Goal: Obtain resource: Download file/media

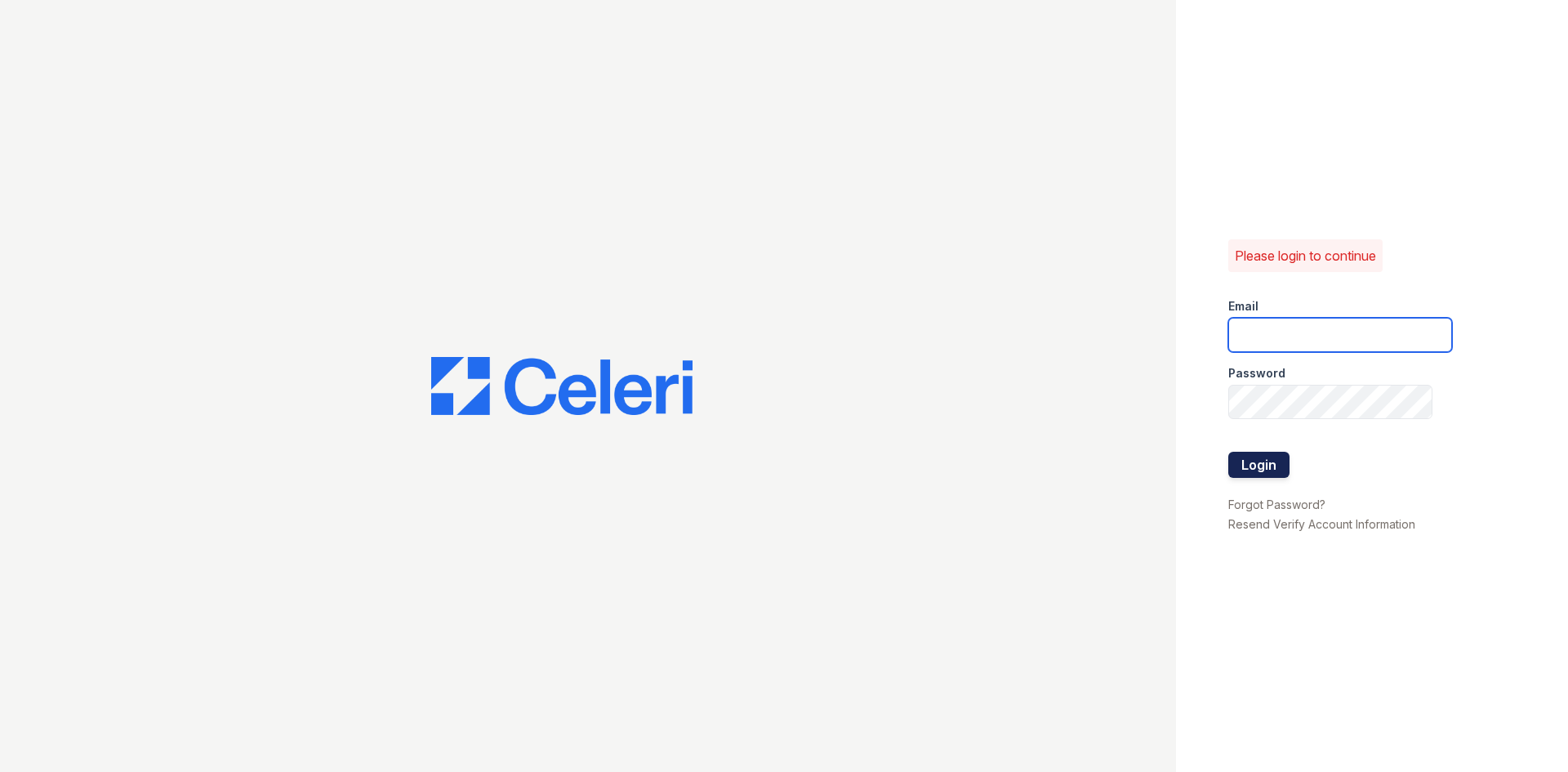
type input "[EMAIL_ADDRESS][DOMAIN_NAME]"
click at [1259, 476] on button "Login" at bounding box center [1259, 465] width 61 height 26
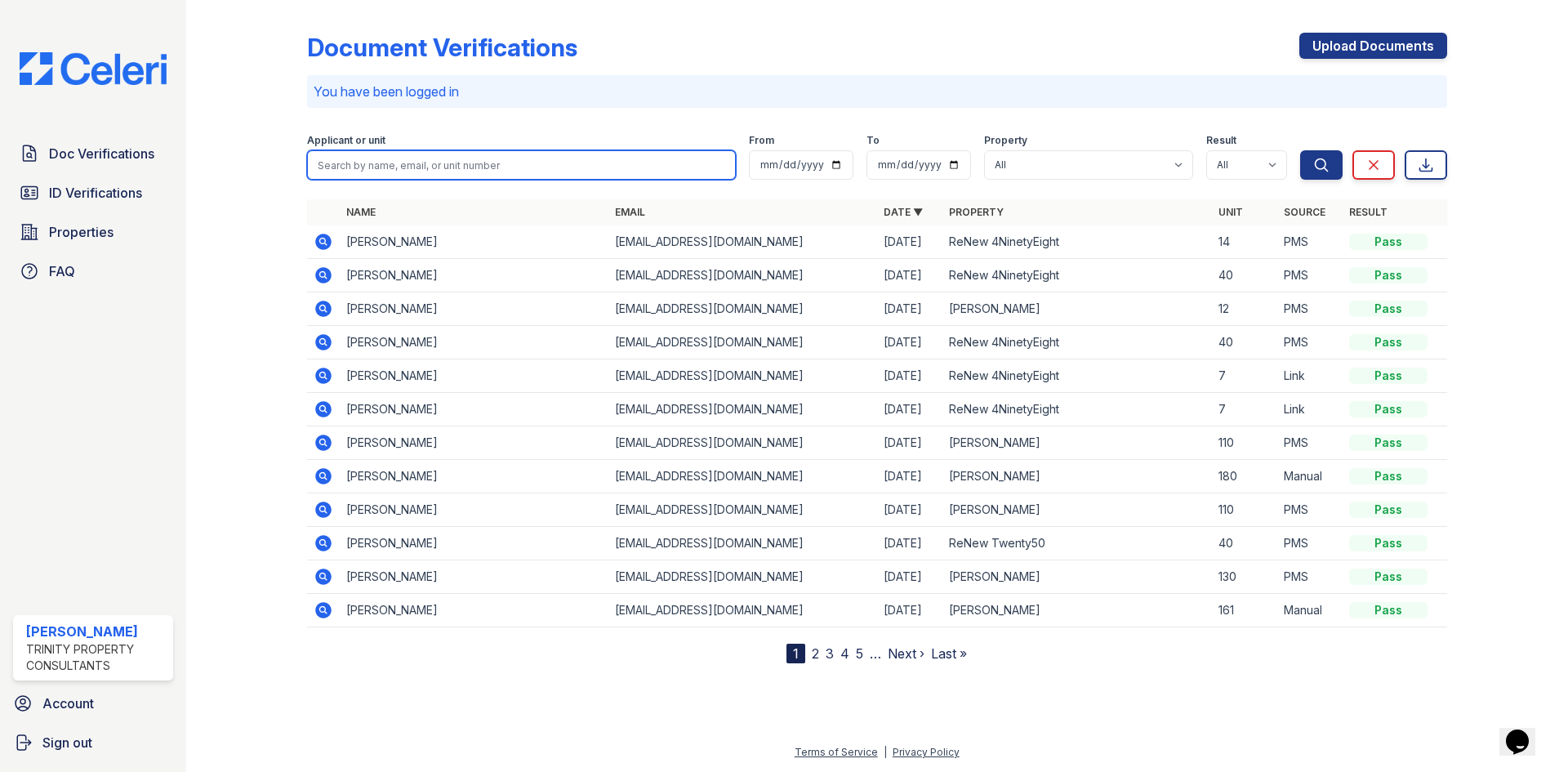
click at [485, 157] on input "search" at bounding box center [521, 165] width 429 height 29
type input "richany"
click at [1300, 150] on button "Search" at bounding box center [1321, 165] width 43 height 29
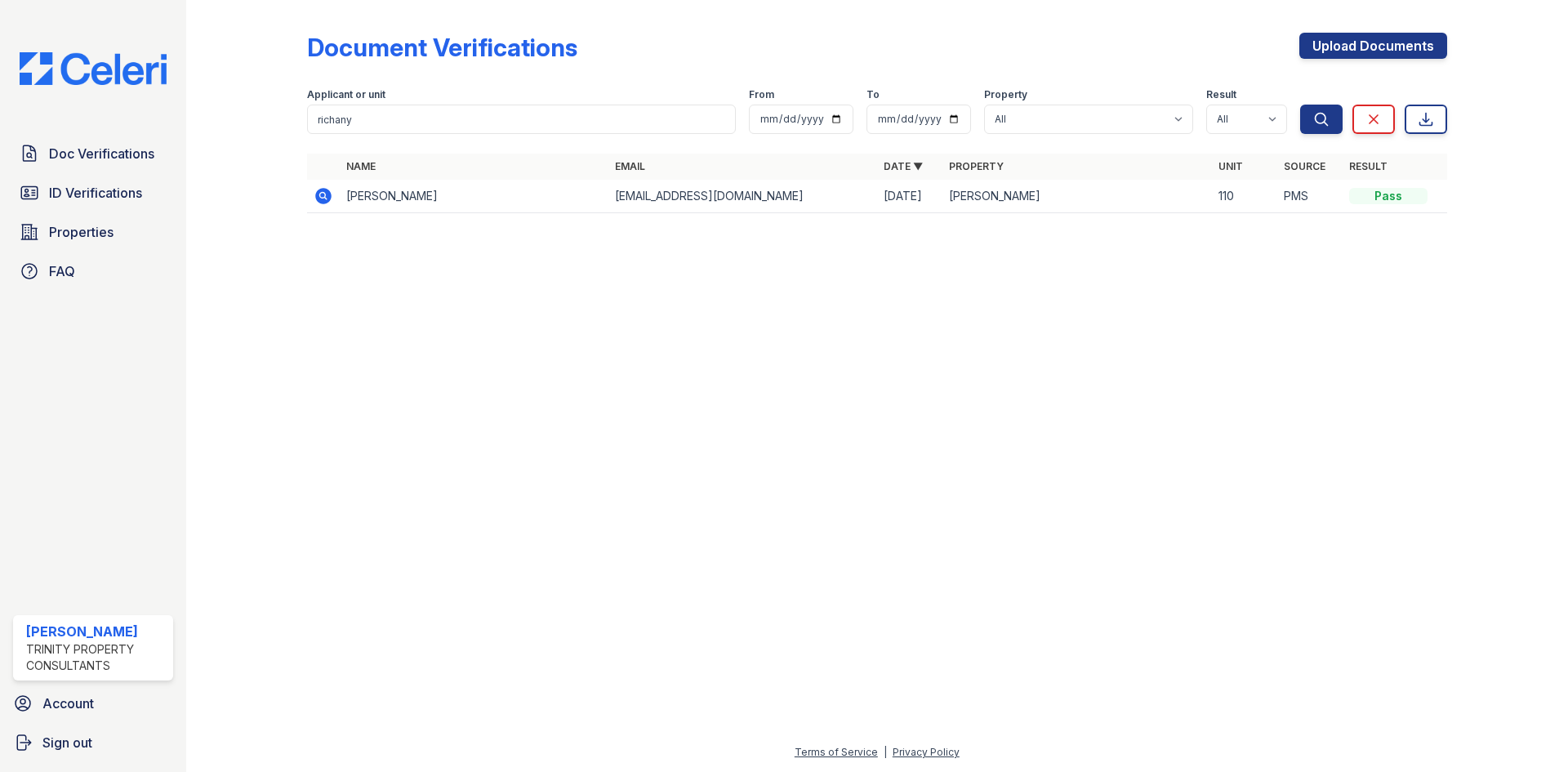
click at [331, 184] on td at bounding box center [323, 196] width 32 height 33
click at [320, 197] on icon at bounding box center [323, 195] width 20 height 20
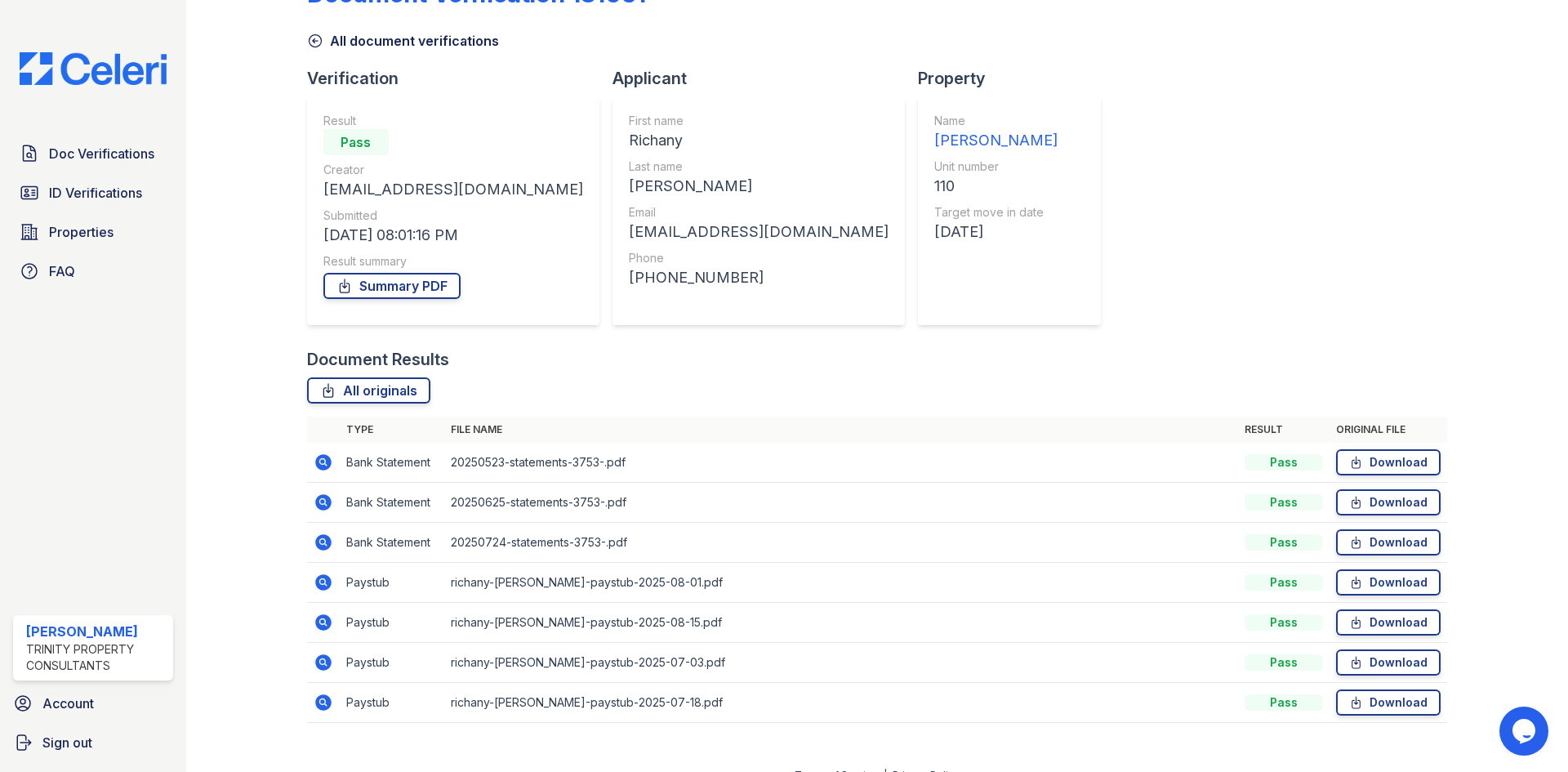
scroll to position [77, 0]
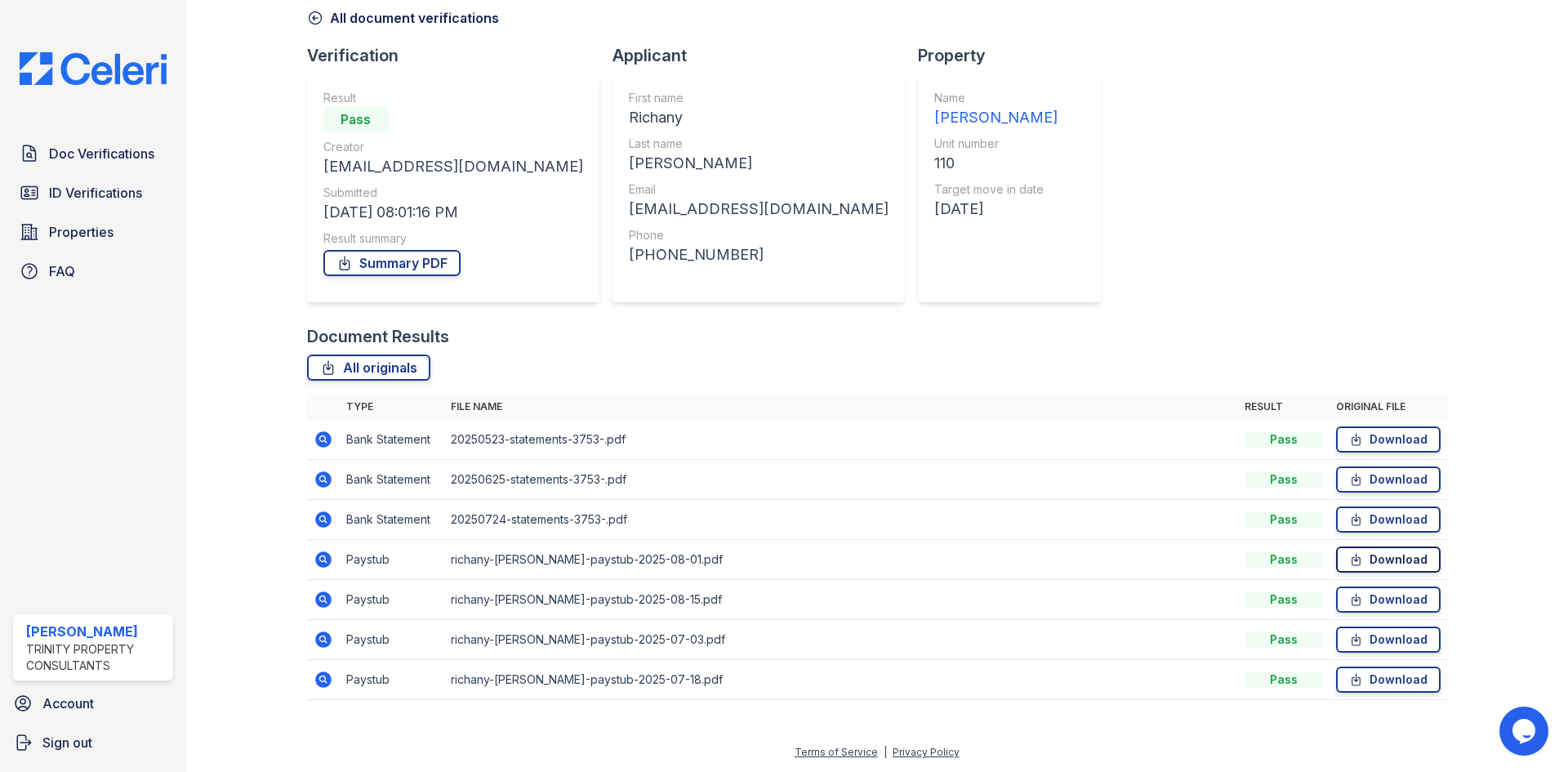
click at [1370, 562] on link "Download" at bounding box center [1389, 560] width 105 height 26
click at [92, 165] on link "Doc Verifications" at bounding box center [93, 154] width 160 height 32
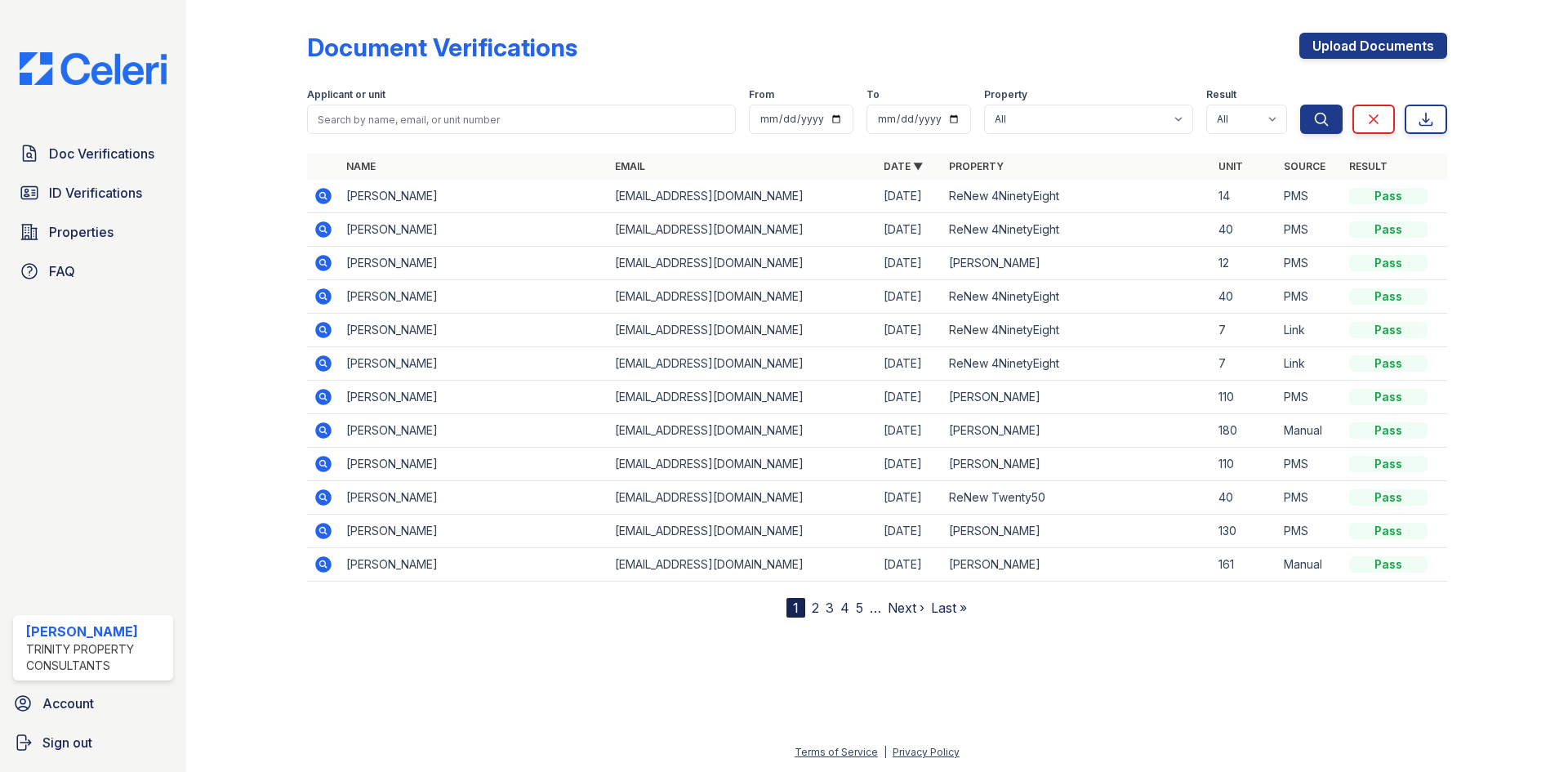
click at [317, 403] on icon at bounding box center [323, 397] width 20 height 20
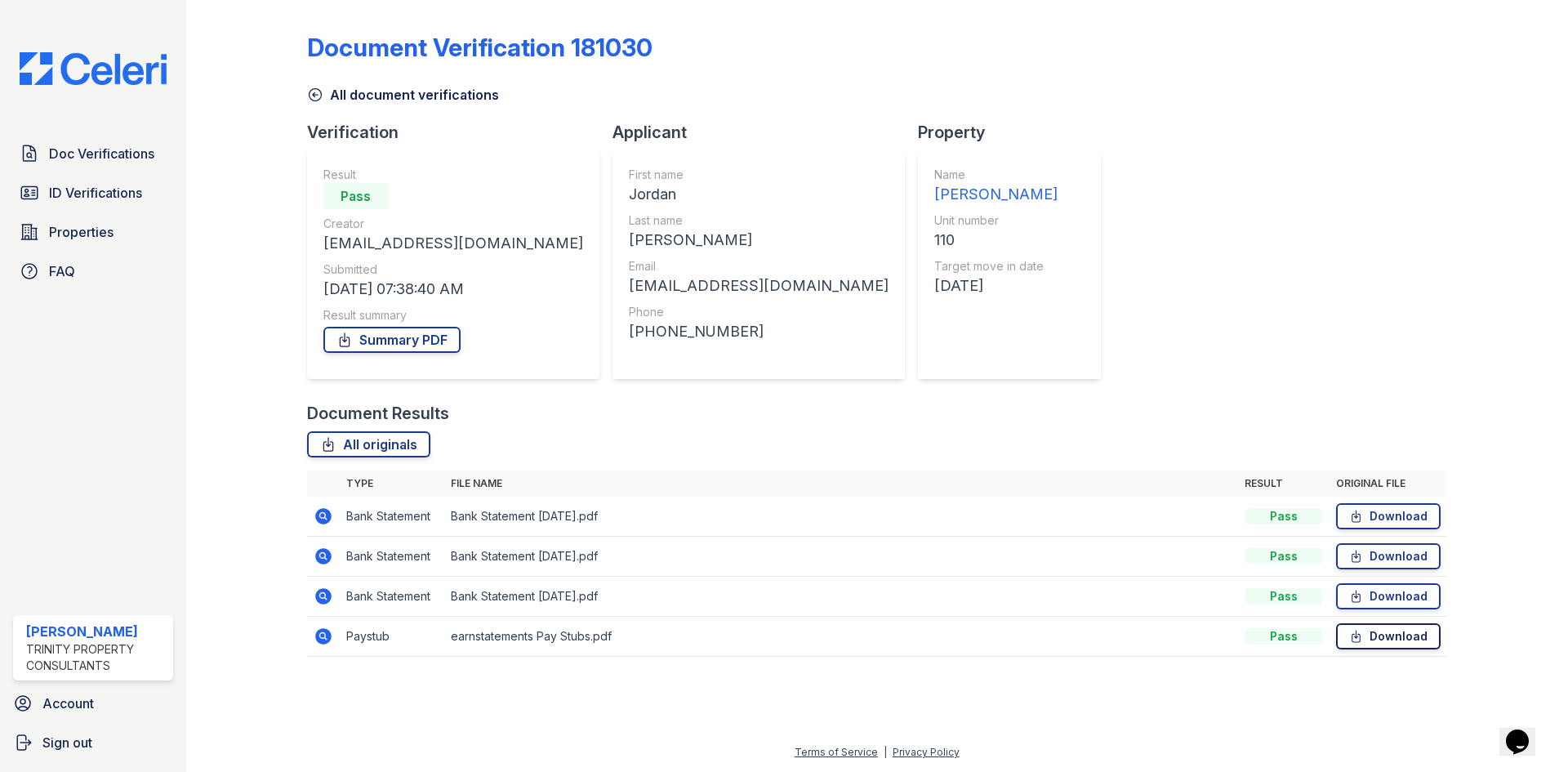
click at [1371, 639] on link "Download" at bounding box center [1389, 636] width 105 height 26
click at [1003, 349] on div "Document Verification 181030 All document verifications Verification Result Pas…" at bounding box center [877, 340] width 1141 height 666
click at [125, 141] on link "Doc Verifications" at bounding box center [93, 154] width 160 height 32
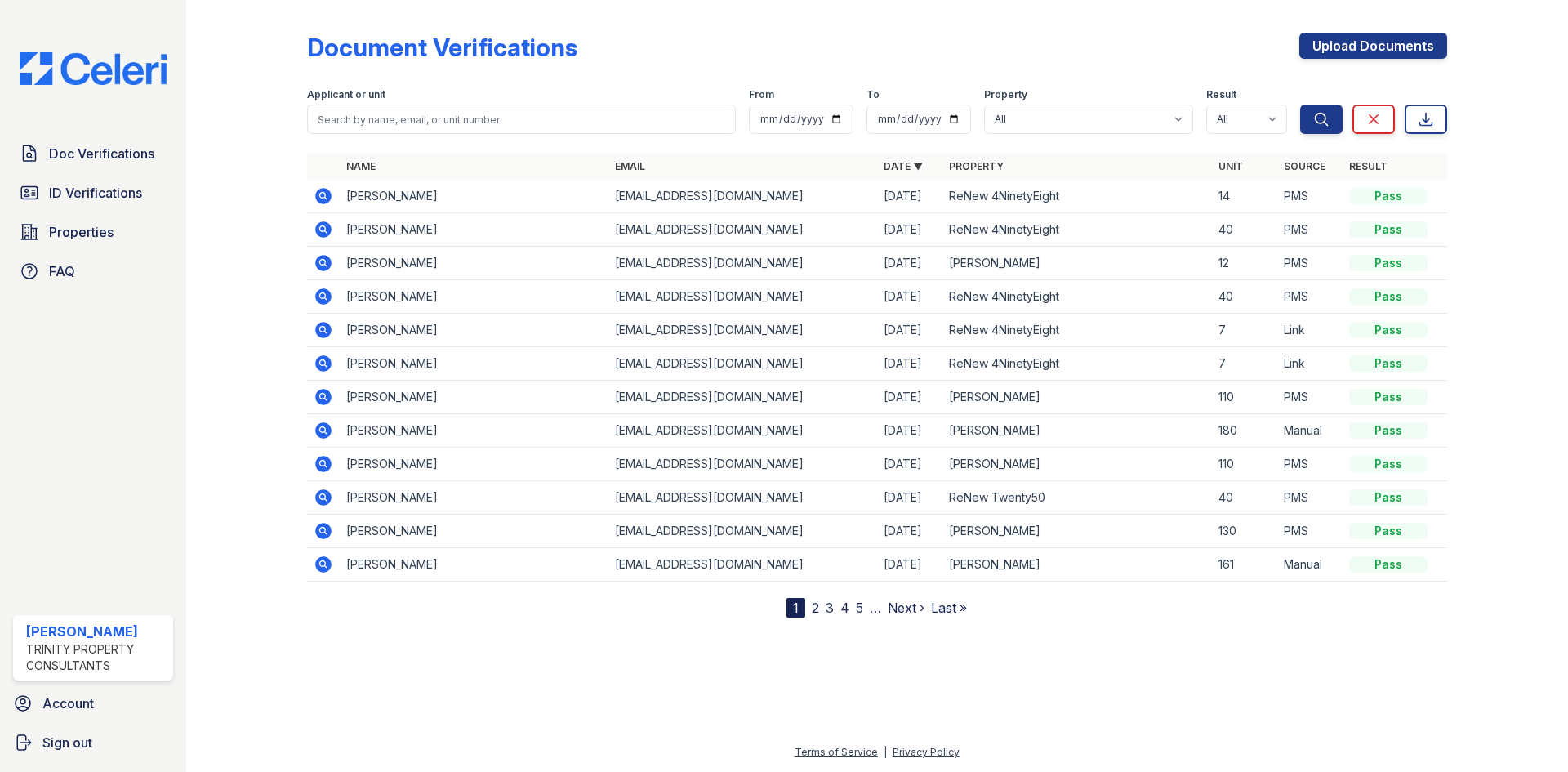
click at [318, 464] on icon at bounding box center [323, 463] width 16 height 16
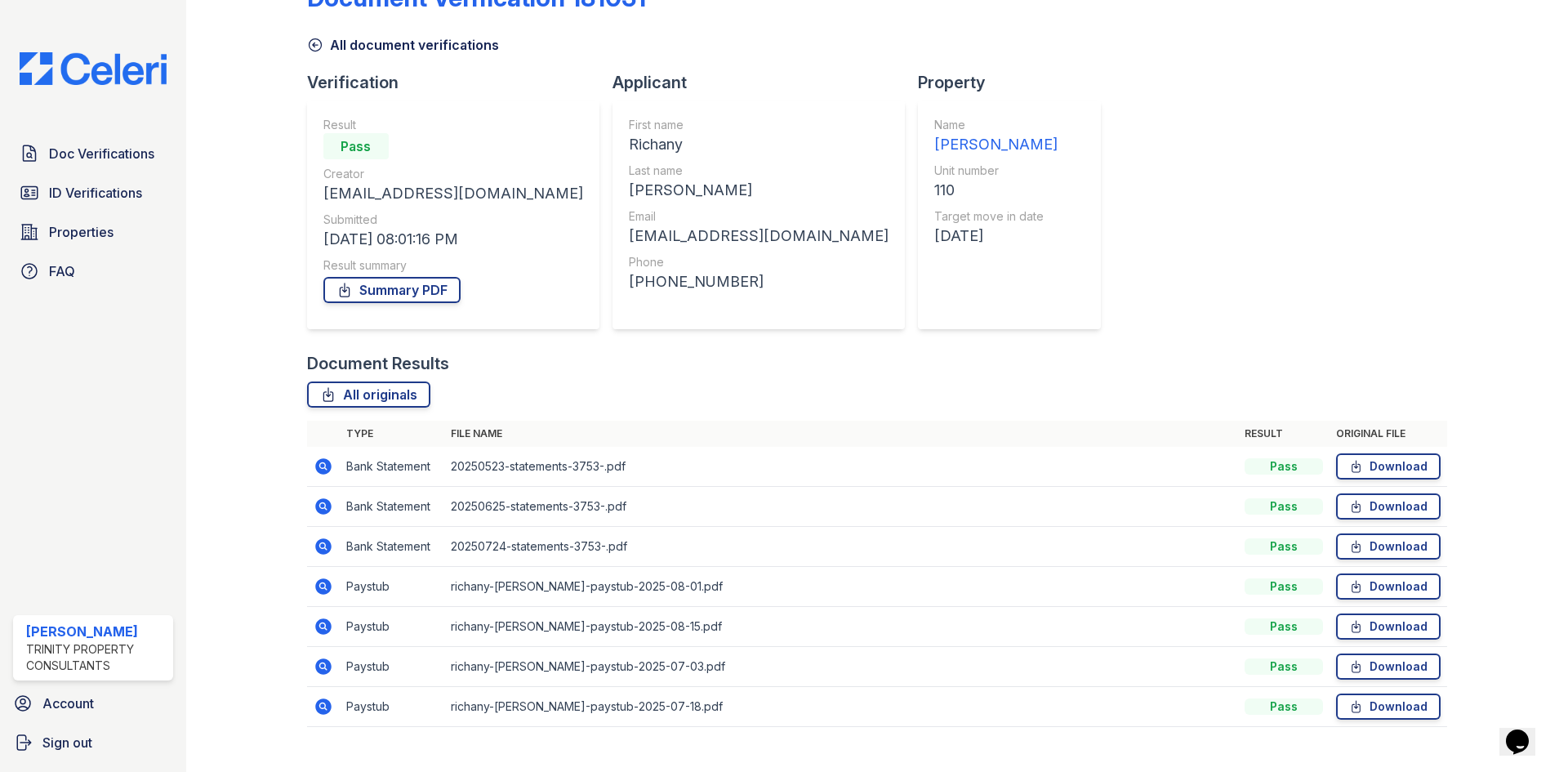
scroll to position [77, 0]
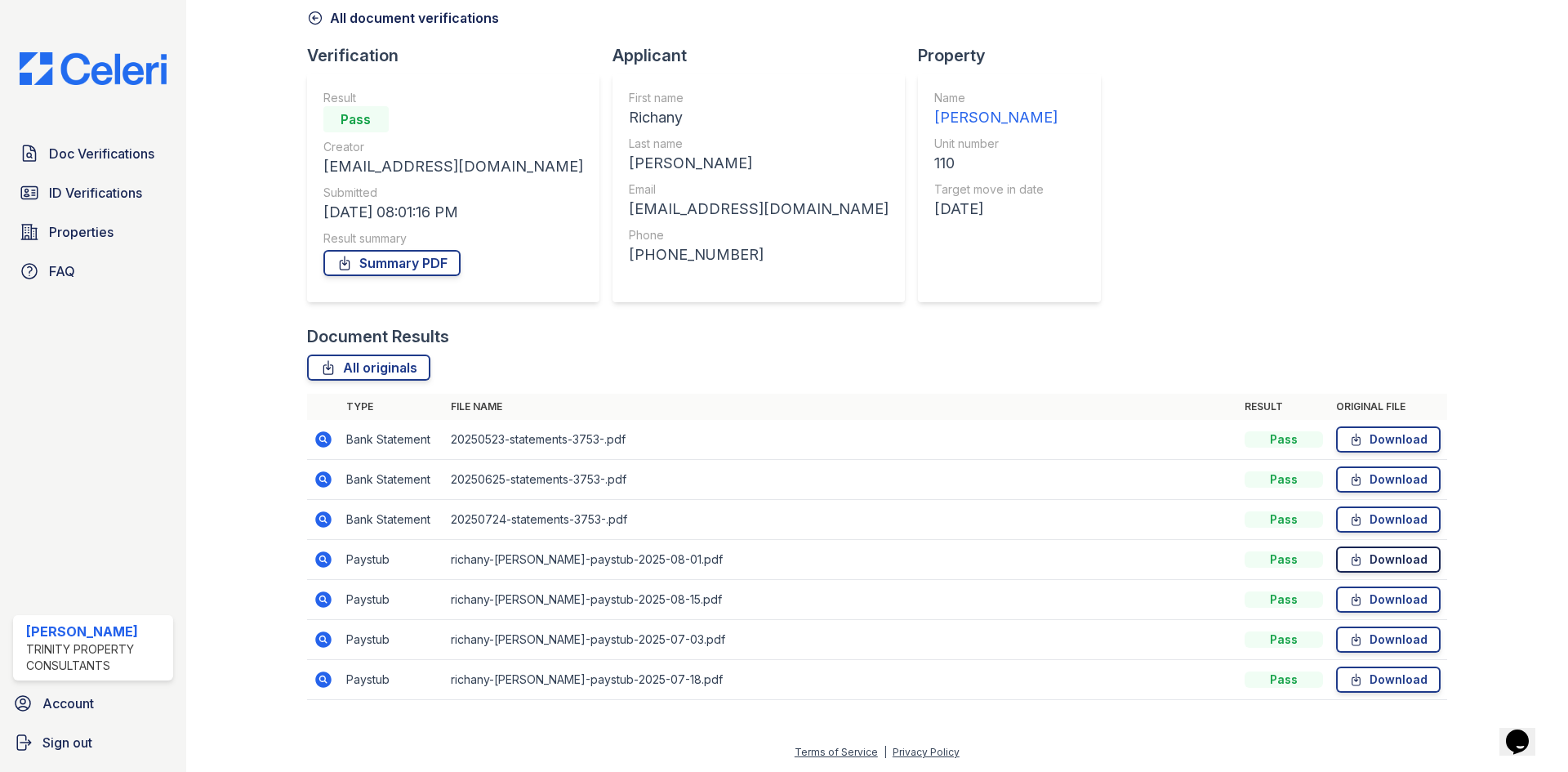
click at [1357, 566] on link "Download" at bounding box center [1389, 560] width 105 height 26
click at [1353, 602] on icon at bounding box center [1356, 599] width 14 height 16
click at [110, 186] on span "ID Verifications" at bounding box center [95, 192] width 93 height 20
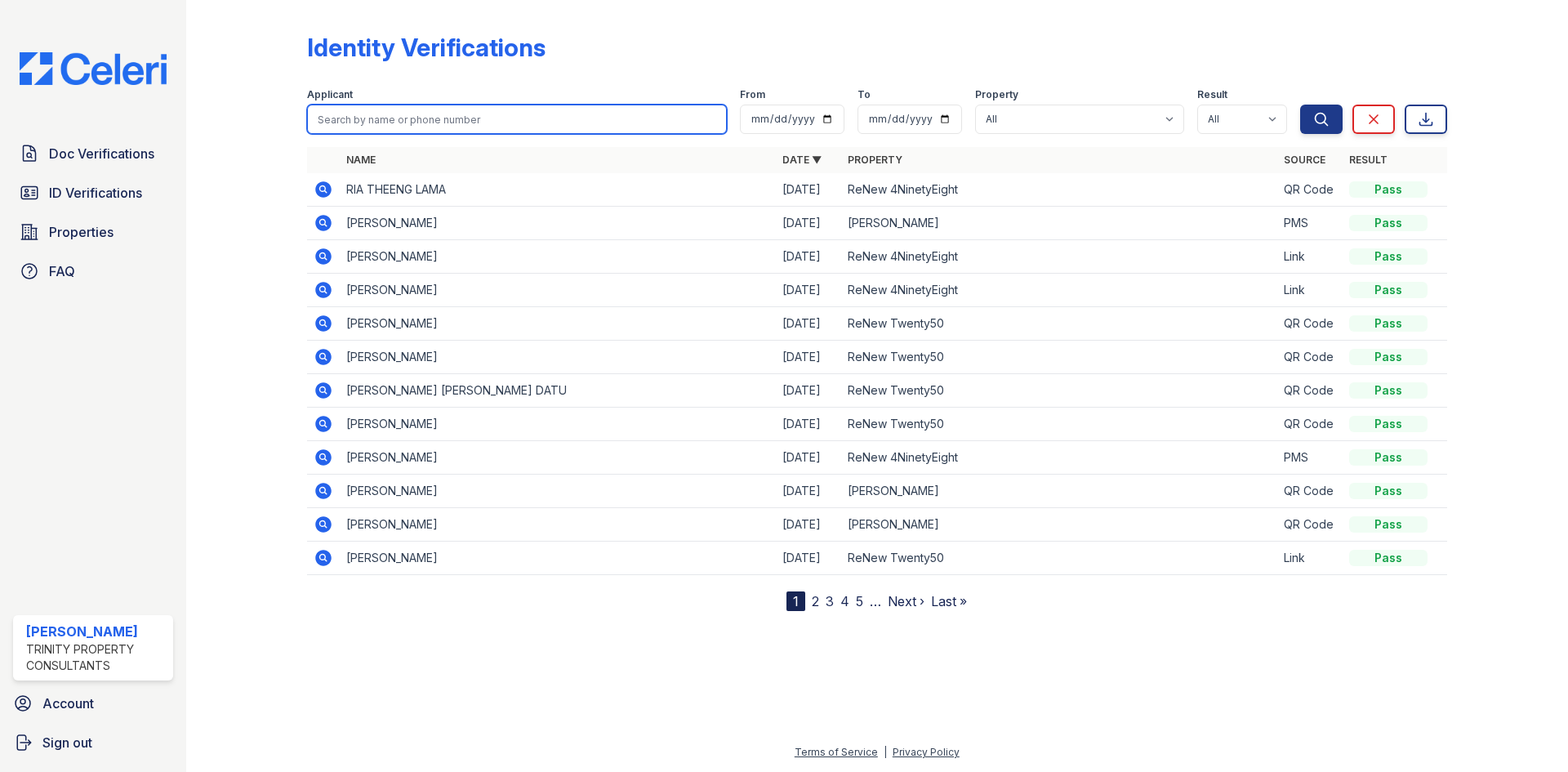
click at [418, 129] on input "search" at bounding box center [517, 119] width 420 height 29
type input "RICHANY"
click at [1300, 105] on button "Search" at bounding box center [1321, 119] width 43 height 29
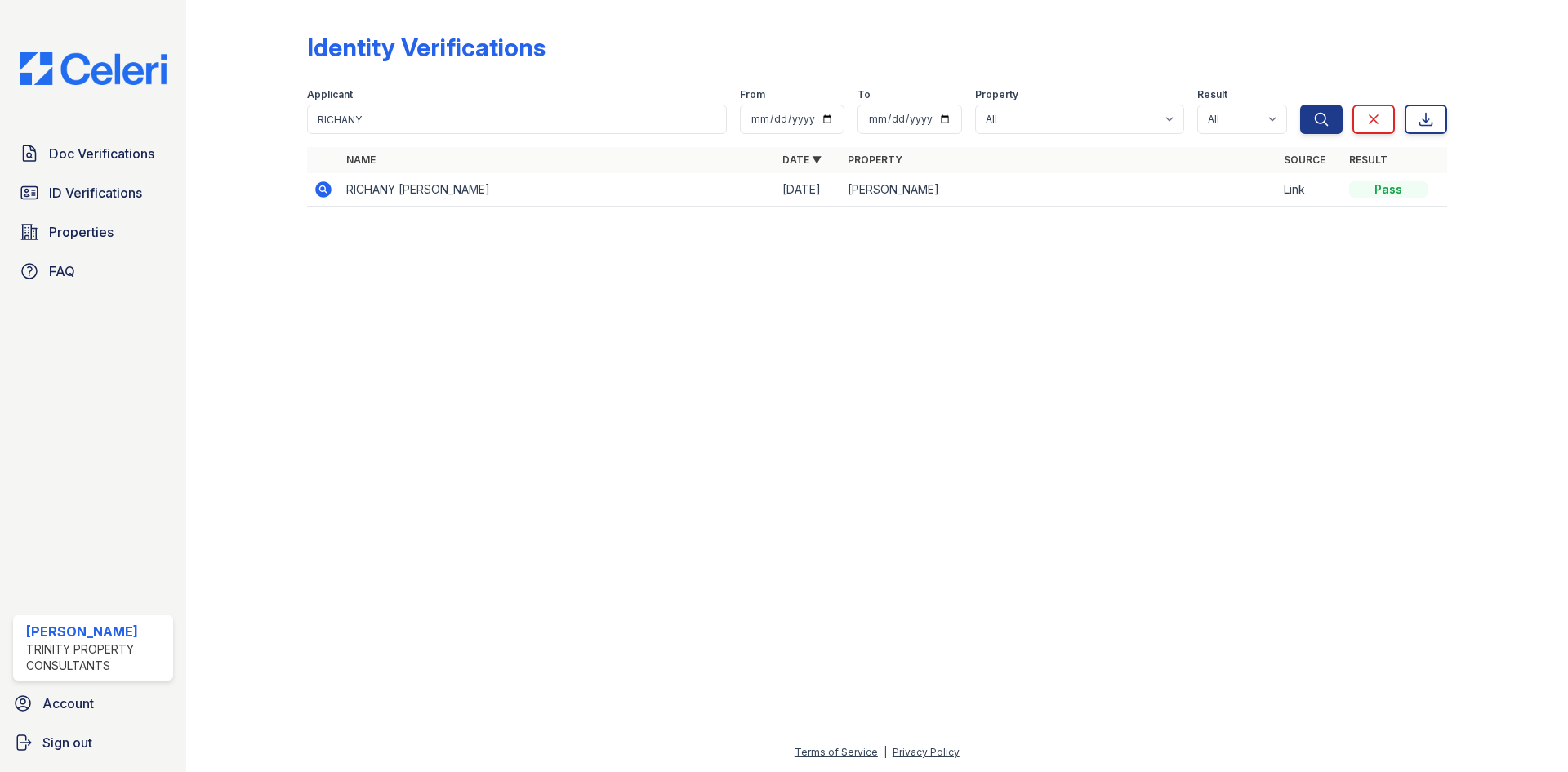
click at [328, 186] on icon at bounding box center [323, 189] width 16 height 16
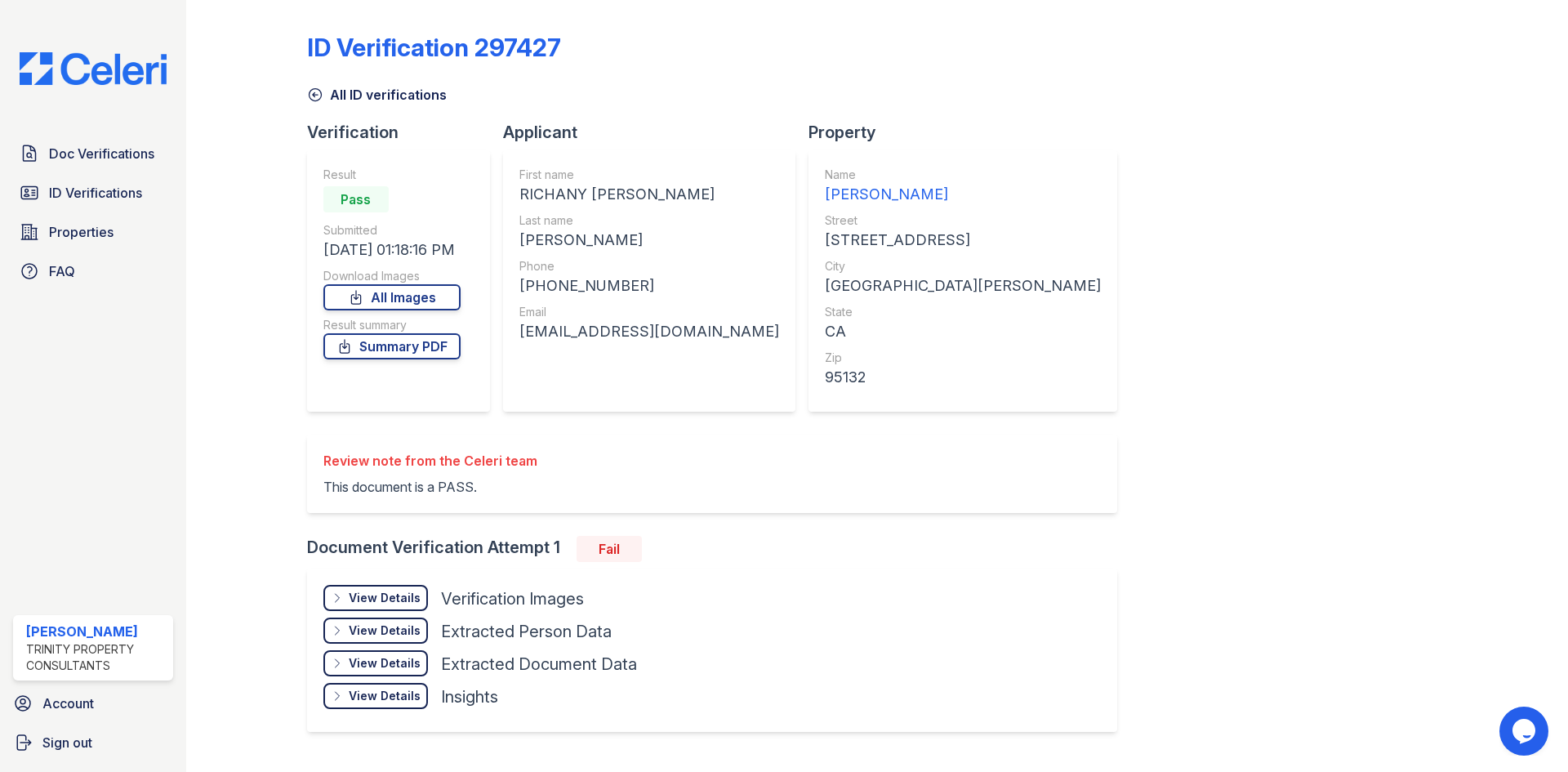
click at [377, 596] on div "View Details" at bounding box center [385, 597] width 72 height 16
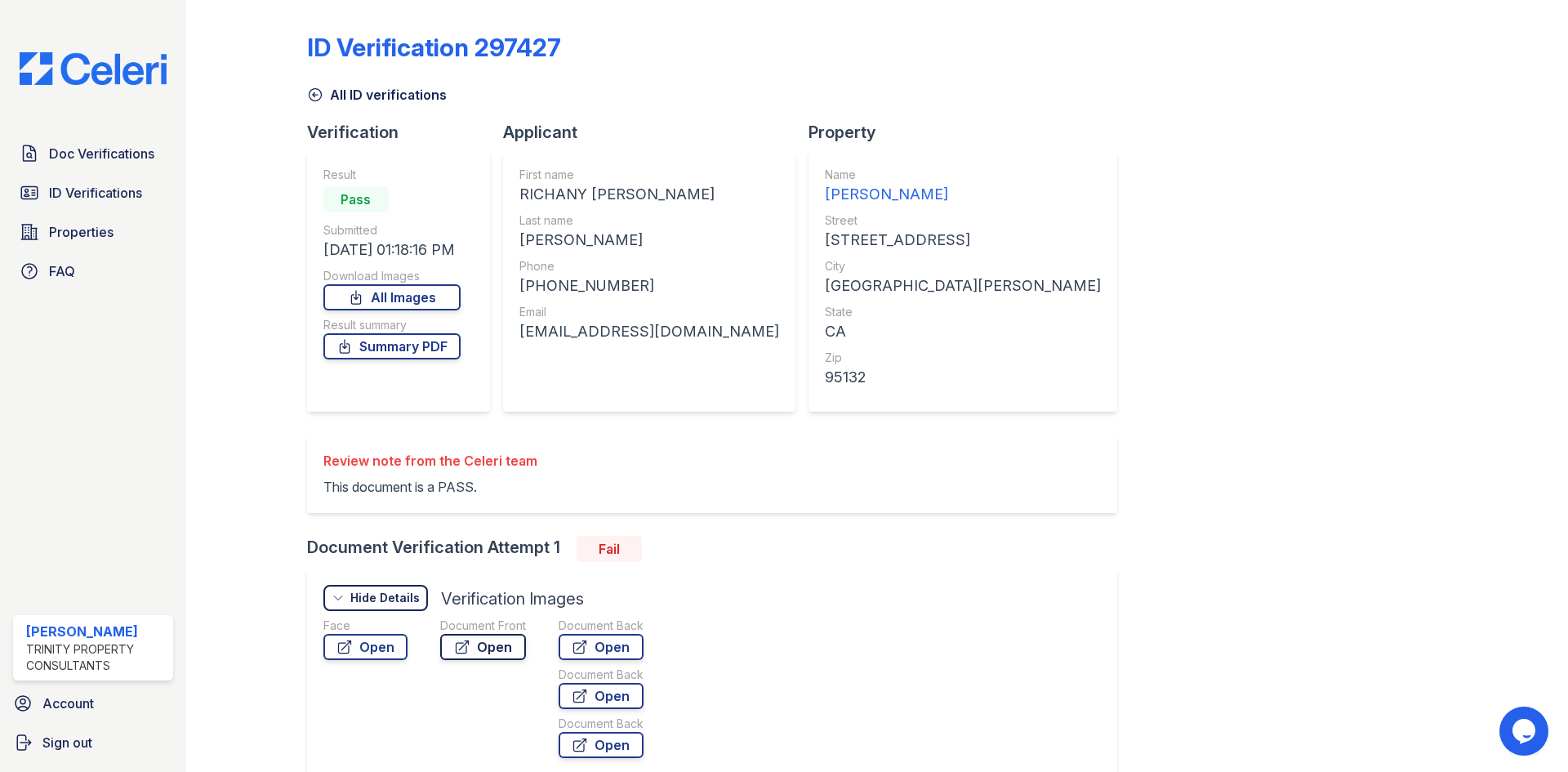
click at [500, 652] on link "Open" at bounding box center [483, 647] width 86 height 26
click at [103, 196] on span "ID Verifications" at bounding box center [95, 192] width 93 height 20
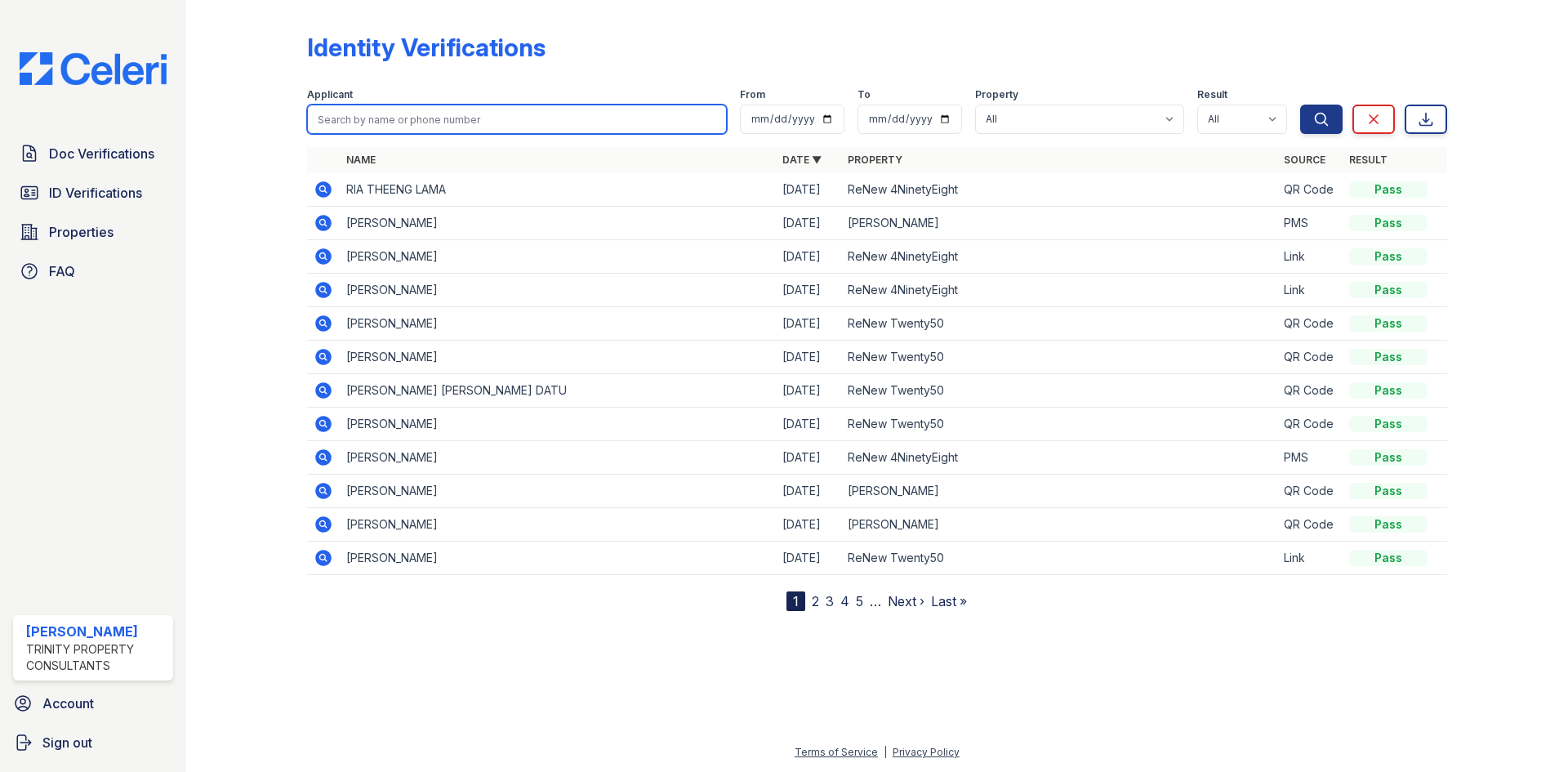
click at [380, 119] on input "search" at bounding box center [517, 119] width 420 height 29
type input "JORDAN"
click at [1300, 105] on button "Search" at bounding box center [1321, 119] width 43 height 29
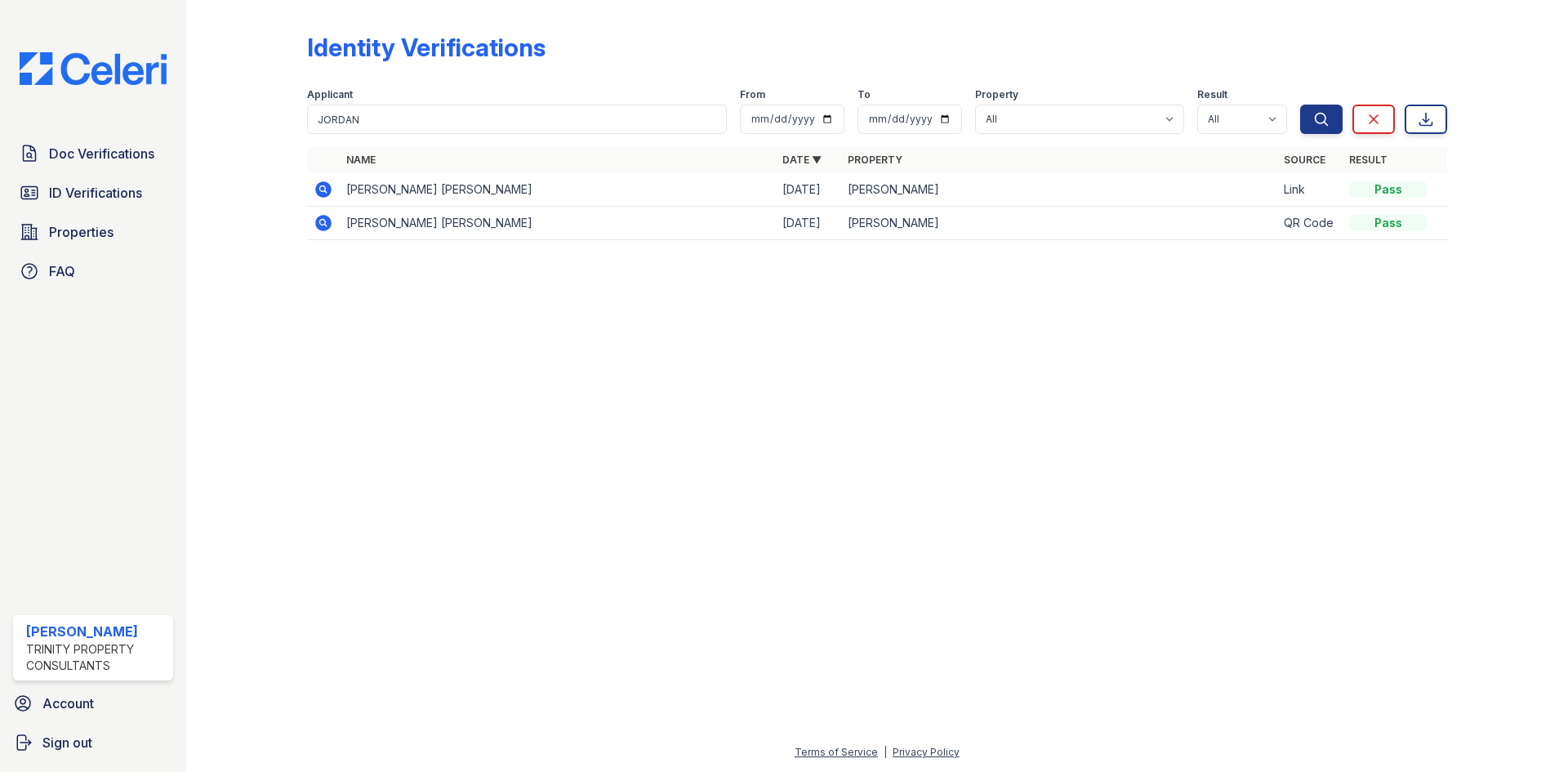
click at [319, 189] on icon at bounding box center [323, 189] width 20 height 20
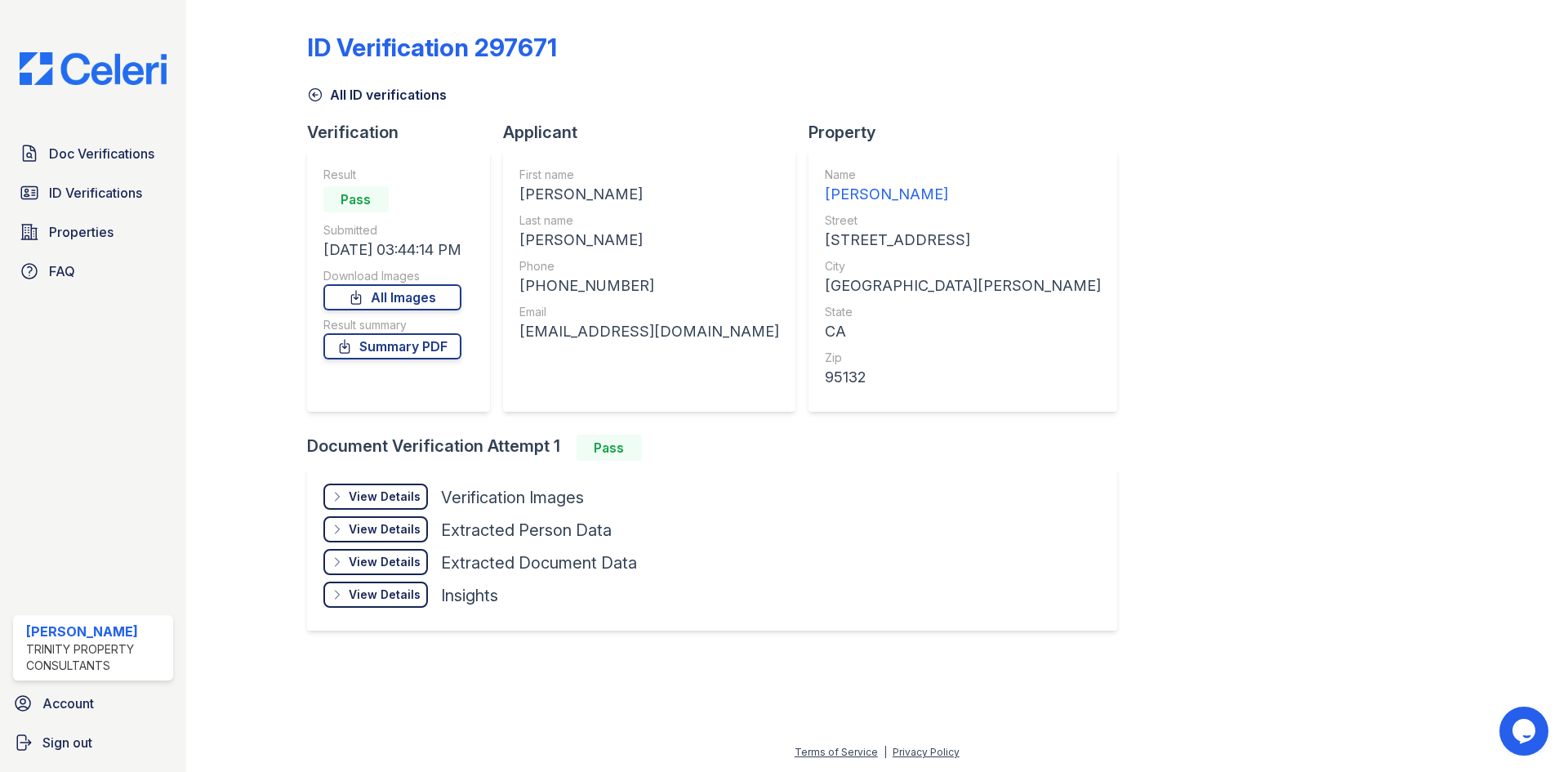
click at [399, 496] on div "View Details" at bounding box center [385, 496] width 72 height 16
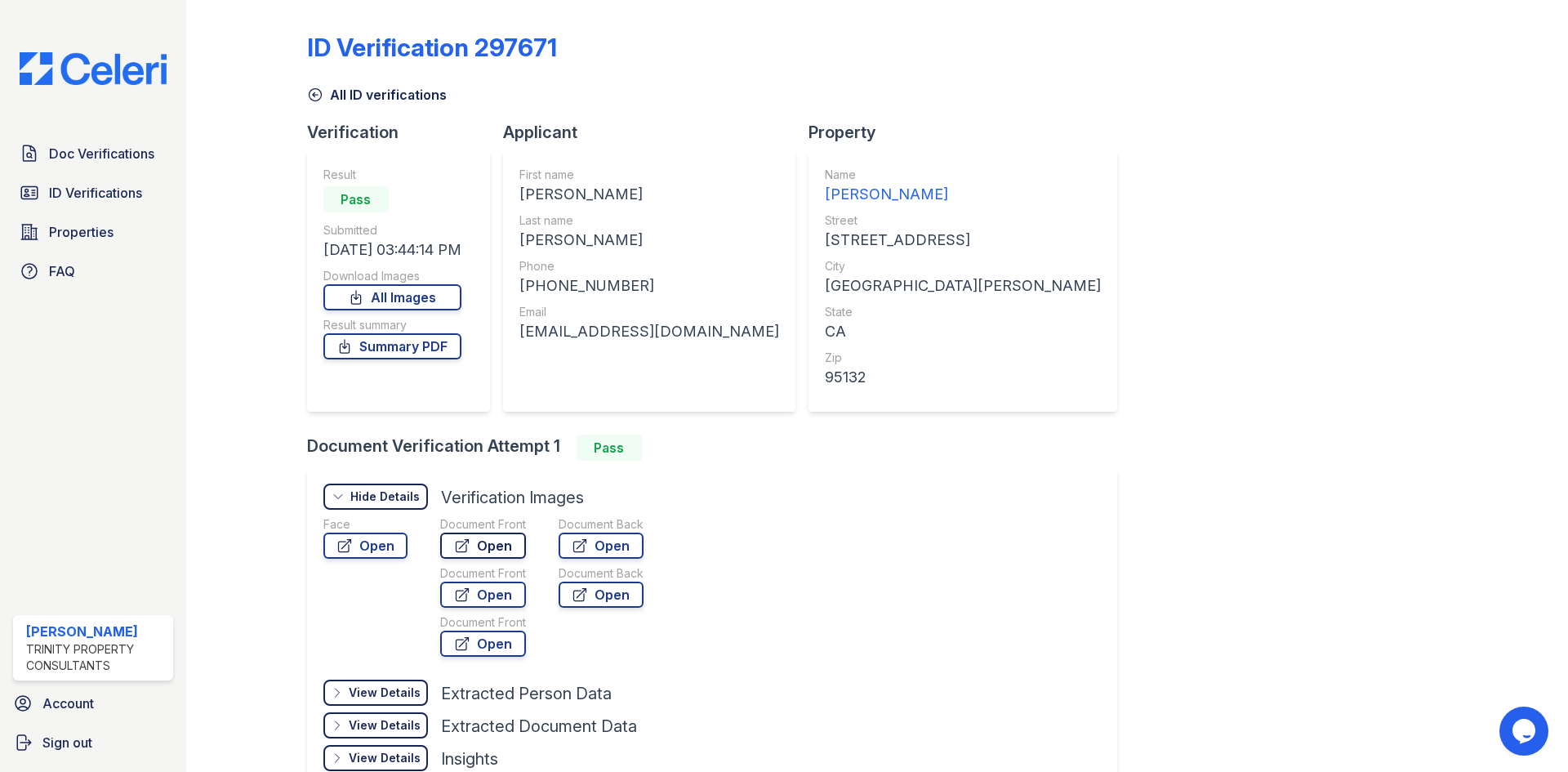
click at [507, 554] on link "Open" at bounding box center [483, 545] width 86 height 26
click at [107, 150] on span "Doc Verifications" at bounding box center [102, 154] width 106 height 20
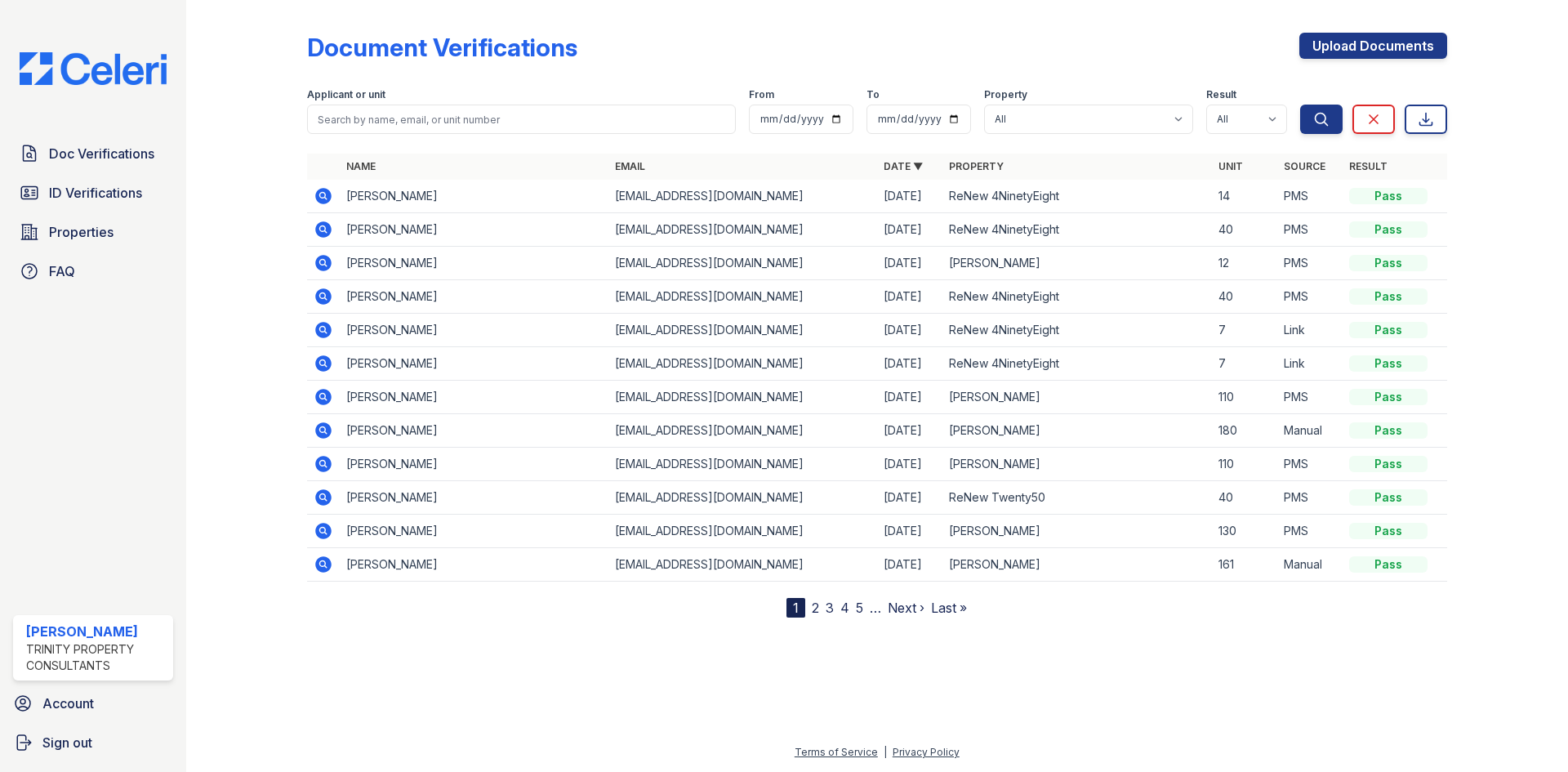
click at [325, 467] on icon at bounding box center [323, 463] width 20 height 20
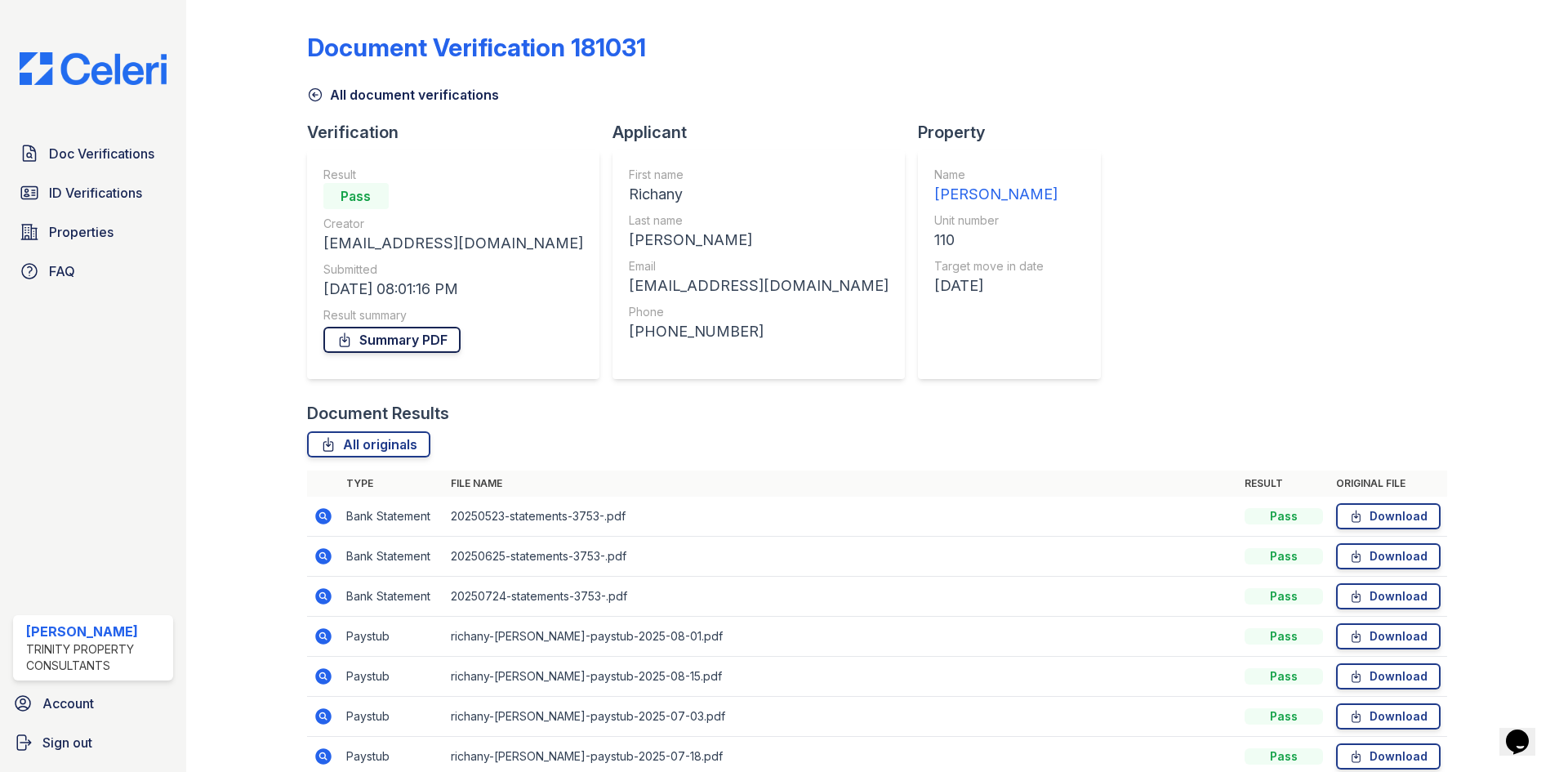
click at [432, 340] on link "Summary PDF" at bounding box center [392, 340] width 137 height 26
click at [90, 151] on span "Doc Verifications" at bounding box center [102, 154] width 106 height 20
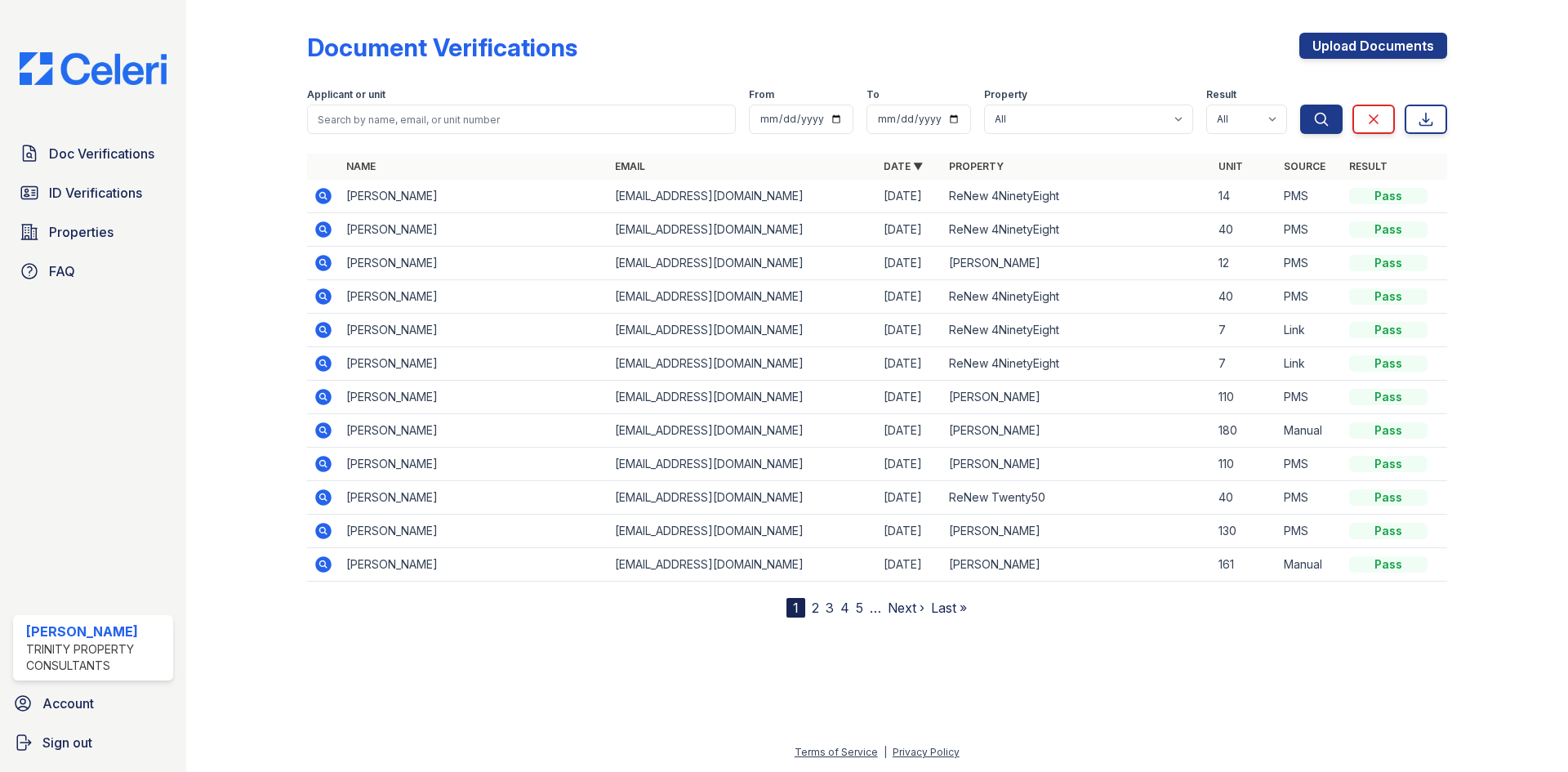
click at [549, 93] on div "Applicant or unit" at bounding box center [521, 96] width 429 height 16
click at [550, 125] on input "search" at bounding box center [521, 119] width 429 height 29
type input "JORDAN"
click at [1300, 105] on button "Search" at bounding box center [1321, 119] width 43 height 29
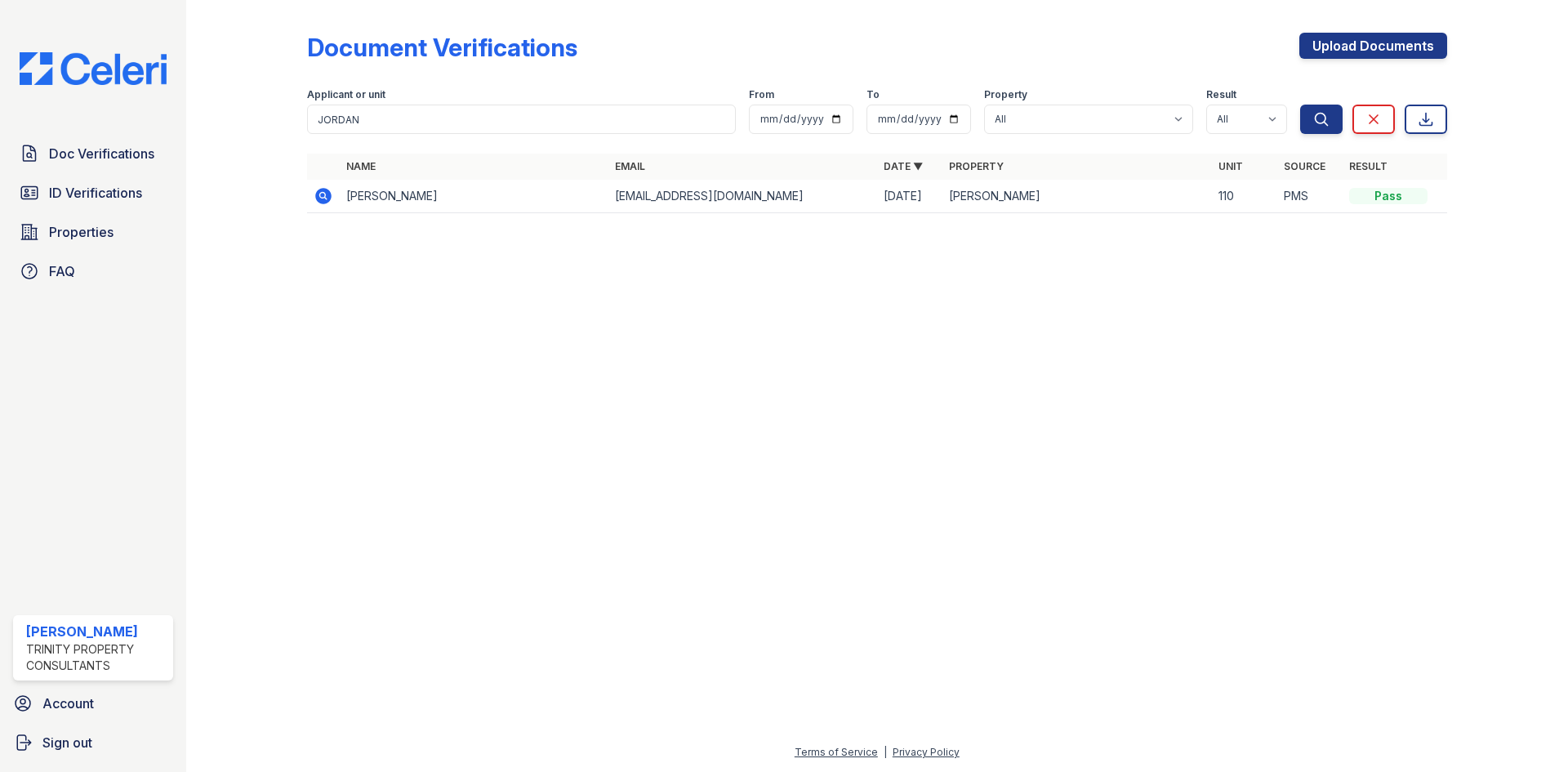
click at [311, 200] on td at bounding box center [323, 196] width 32 height 33
click at [321, 200] on icon at bounding box center [323, 195] width 16 height 16
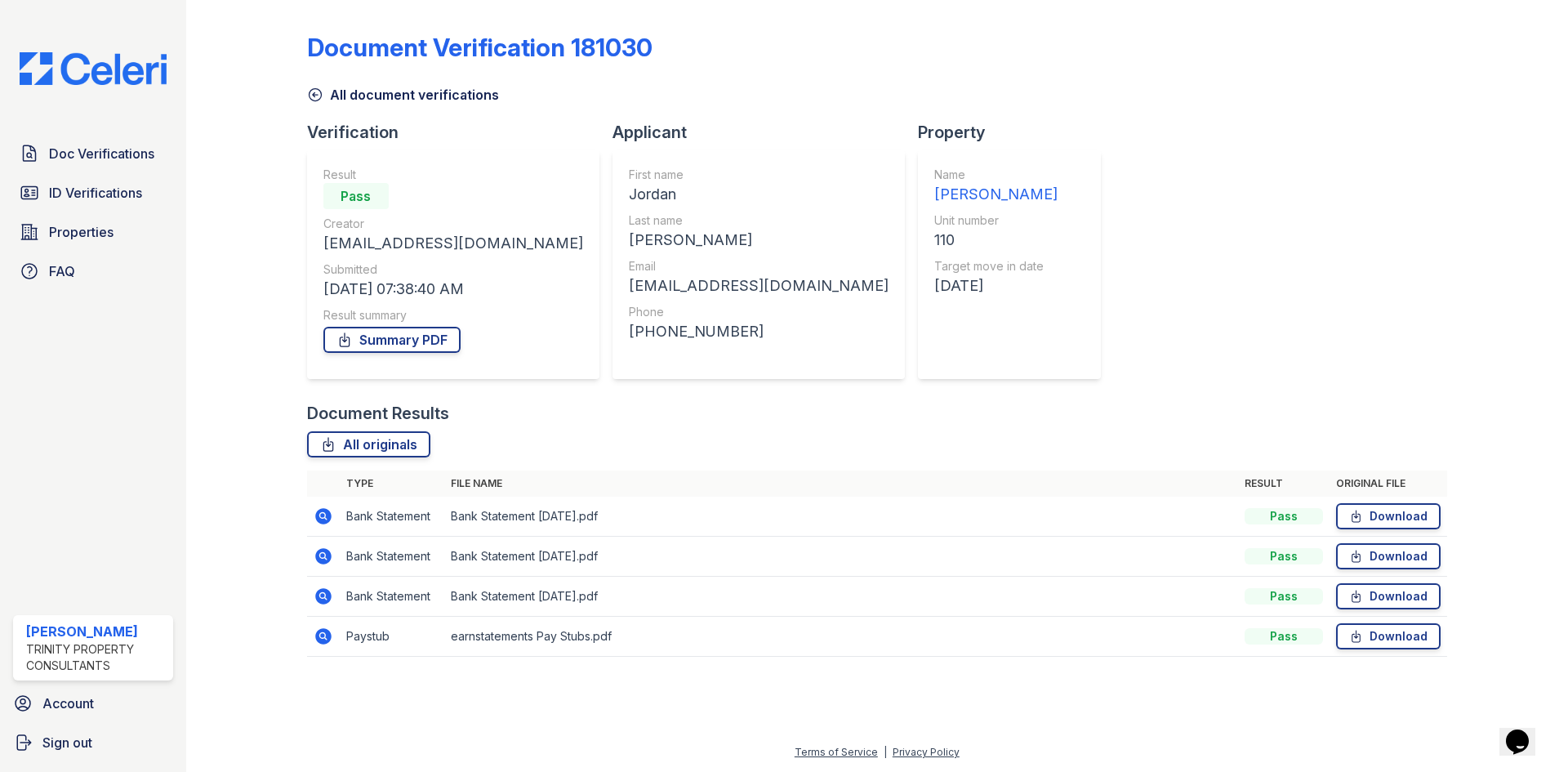
click at [428, 363] on div "Result Pass Creator [EMAIL_ADDRESS][DOMAIN_NAME] Submitted [DATE] 07:38:40 AM R…" at bounding box center [453, 264] width 293 height 229
click at [422, 339] on link "Summary PDF" at bounding box center [392, 340] width 137 height 26
